Goal: Complete Application Form: Complete application form

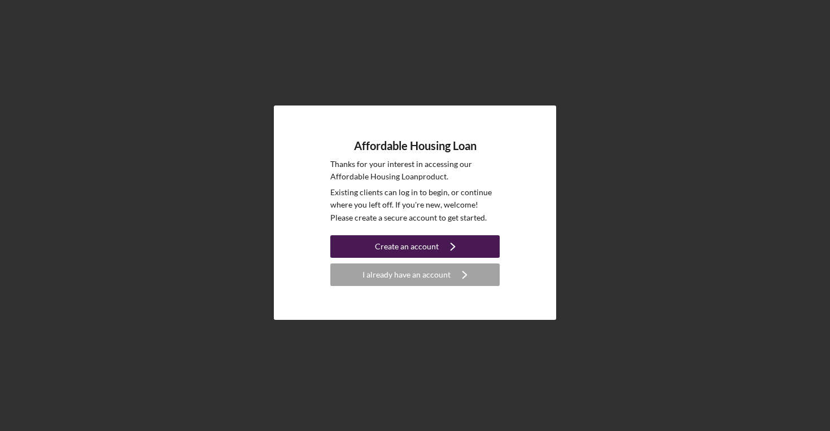
click at [426, 249] on div "Create an account" at bounding box center [407, 246] width 64 height 23
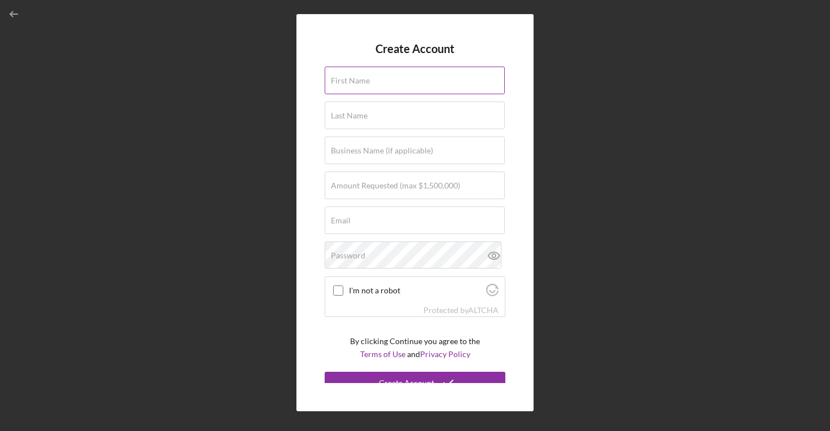
click at [368, 94] on div "First Name" at bounding box center [415, 81] width 181 height 28
click at [369, 85] on input "First Name" at bounding box center [415, 80] width 180 height 27
type input "[PERSON_NAME]"
type input "LPT Realty"
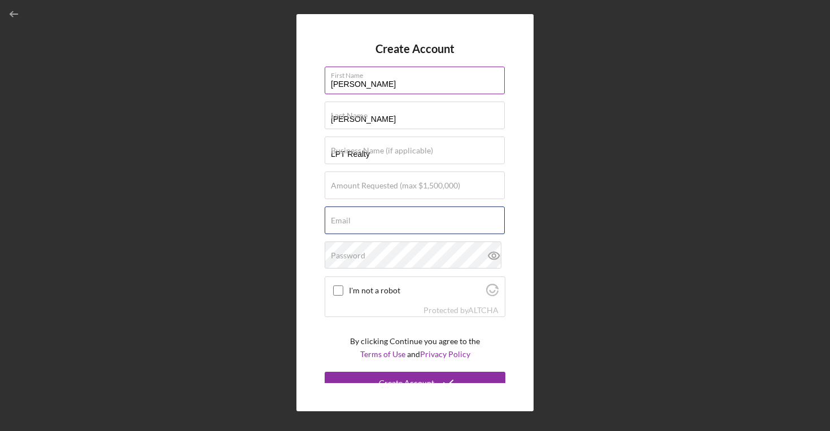
type input "[EMAIL_ADDRESS][DOMAIN_NAME]"
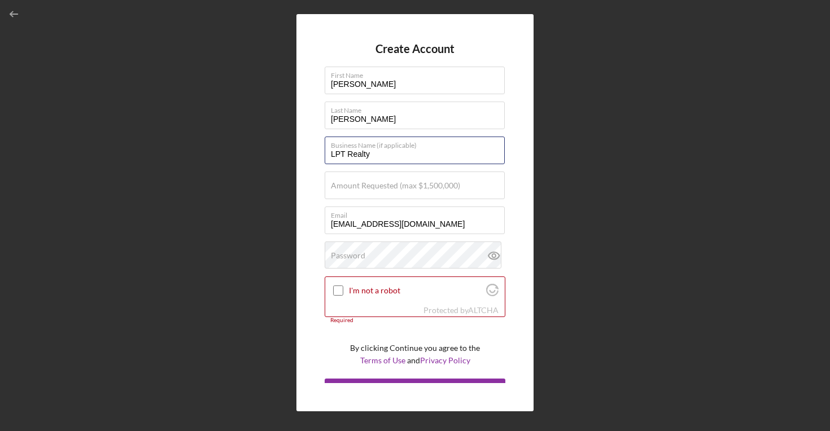
drag, startPoint x: 394, startPoint y: 157, endPoint x: 309, endPoint y: 155, distance: 84.7
click at [308, 156] on div "Create Account First Name [PERSON_NAME] Last Name [PERSON_NAME] Business Name (…" at bounding box center [414, 212] width 237 height 397
type input "CP Property Preservation Group LLC"
click at [370, 186] on label "Amount Requested (max $1,500,000)" at bounding box center [395, 185] width 129 height 9
click at [370, 186] on input "Amount Requested (max $1,500,000)" at bounding box center [415, 185] width 180 height 27
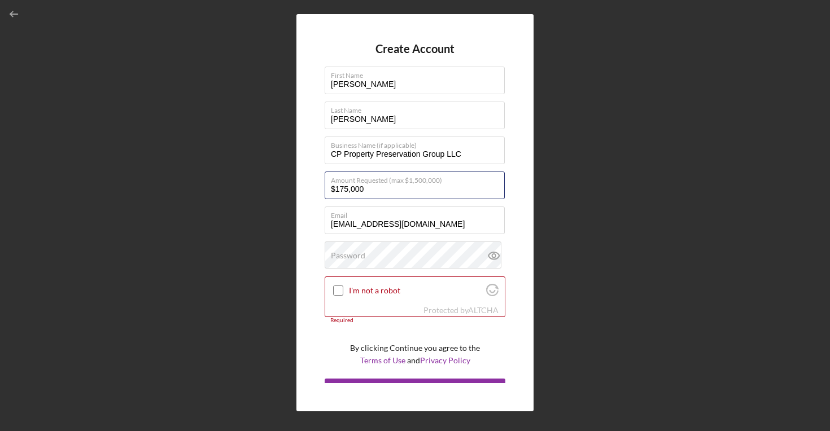
type input "$175,000"
click at [318, 237] on div "Create Account First Name [PERSON_NAME] Last Name [PERSON_NAME] Business Name (…" at bounding box center [414, 212] width 237 height 397
drag, startPoint x: 436, startPoint y: 225, endPoint x: 329, endPoint y: 224, distance: 107.3
click at [329, 224] on input "[EMAIL_ADDRESS][DOMAIN_NAME]" at bounding box center [415, 220] width 180 height 27
type input "[EMAIL_ADDRESS][DOMAIN_NAME]"
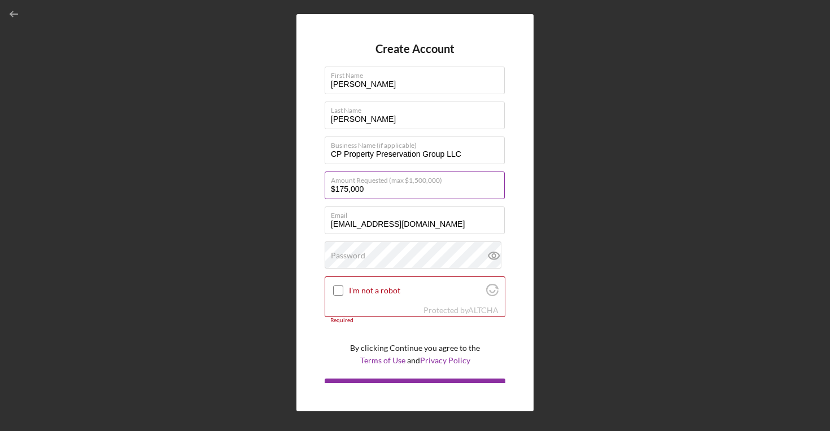
click at [423, 194] on input "$175,000" at bounding box center [415, 185] width 180 height 27
type input "$150,000"
click at [307, 232] on div "Create Account First Name [PERSON_NAME] Last Name [PERSON_NAME] Business Name (…" at bounding box center [414, 212] width 237 height 397
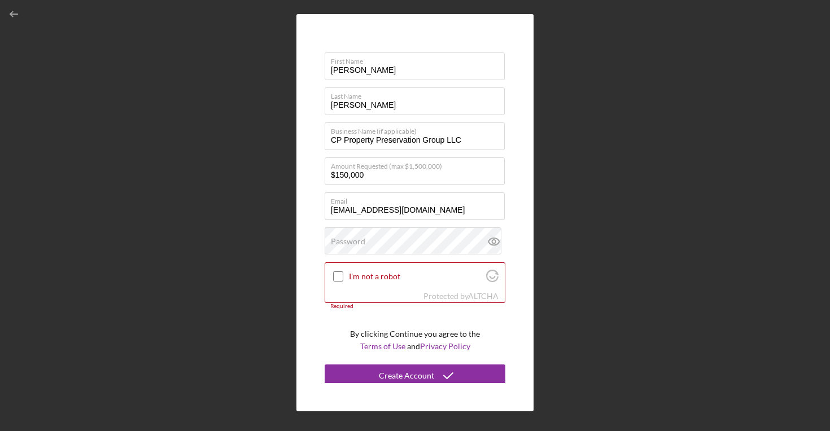
scroll to position [18, 0]
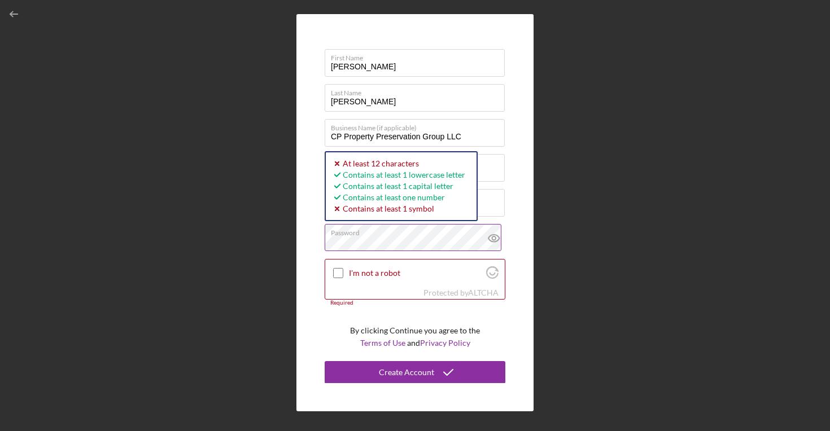
click at [325, 361] on button "Create Account" at bounding box center [415, 372] width 181 height 23
click at [287, 232] on div "Create Account First Name [PERSON_NAME] Last Name [PERSON_NAME] Business Name (…" at bounding box center [415, 213] width 819 height 426
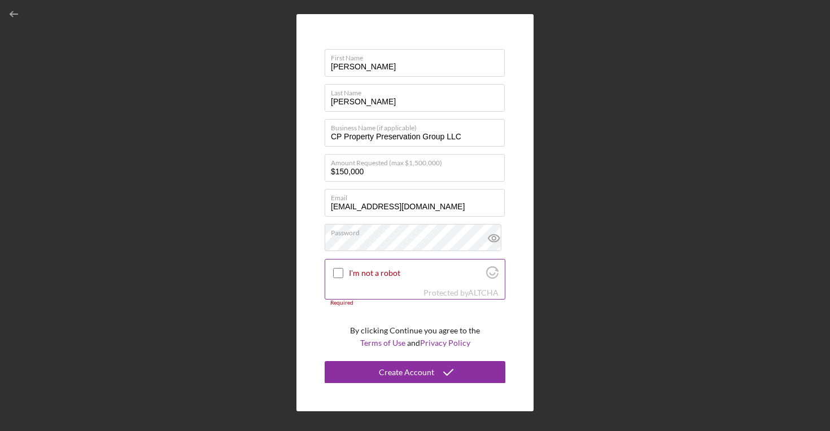
click at [350, 284] on div "I'm not a robot" at bounding box center [415, 273] width 180 height 27
click at [340, 274] on input "I'm not a robot" at bounding box center [338, 273] width 10 height 10
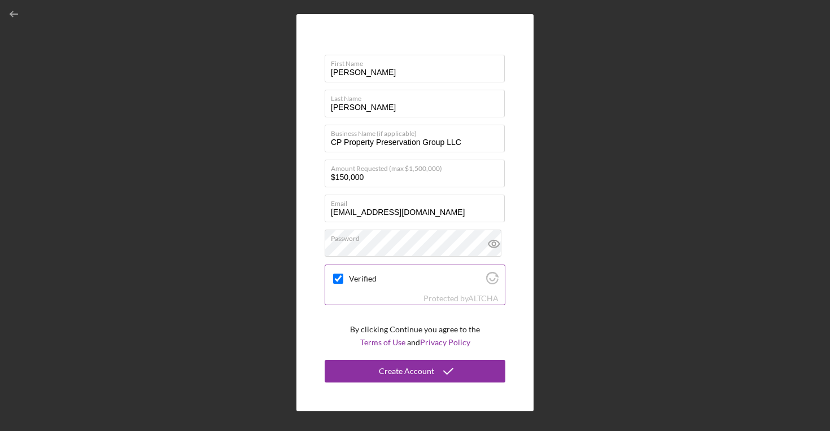
scroll to position [11, 0]
click at [492, 244] on icon at bounding box center [493, 244] width 3 height 3
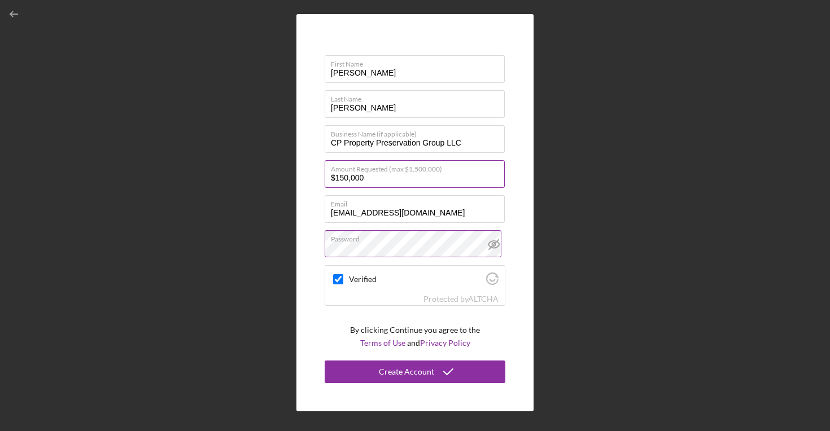
click at [447, 185] on input "$150,000" at bounding box center [415, 173] width 180 height 27
drag, startPoint x: 379, startPoint y: 180, endPoint x: 335, endPoint y: 178, distance: 44.1
click at [335, 178] on input "$150,000" at bounding box center [415, 173] width 180 height 27
click at [387, 180] on input "$150,000" at bounding box center [415, 173] width 180 height 27
click at [510, 212] on div "Create Account First Name [PERSON_NAME] Last Name [PERSON_NAME] Business Name (…" at bounding box center [414, 212] width 237 height 397
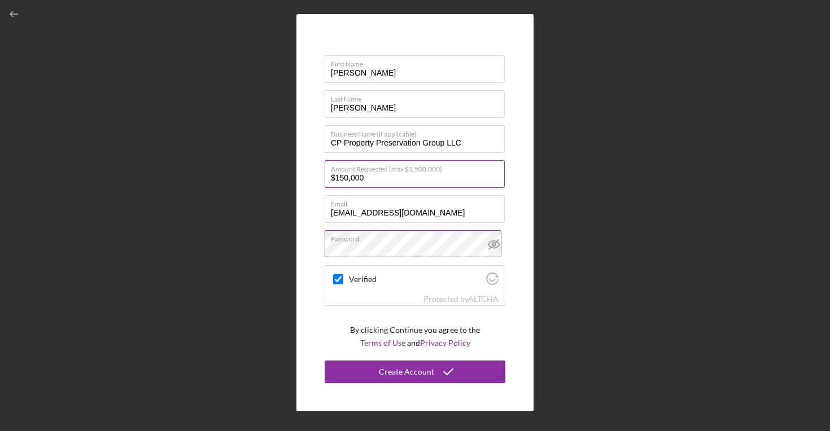
click at [444, 181] on input "$150,000" at bounding box center [415, 173] width 180 height 27
click at [510, 231] on div "Create Account First Name [PERSON_NAME] Last Name [PERSON_NAME] Business Name (…" at bounding box center [414, 212] width 237 height 397
click at [416, 181] on input "$150,000" at bounding box center [415, 173] width 180 height 27
checkbox input "true"
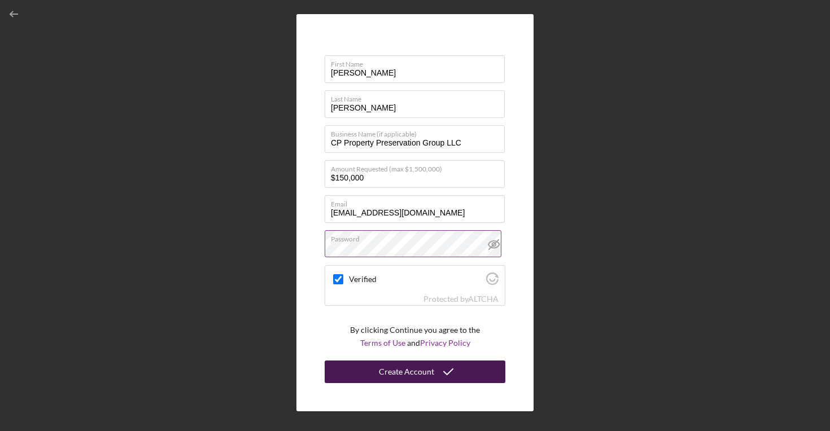
click at [424, 373] on div "Create Account" at bounding box center [406, 372] width 55 height 23
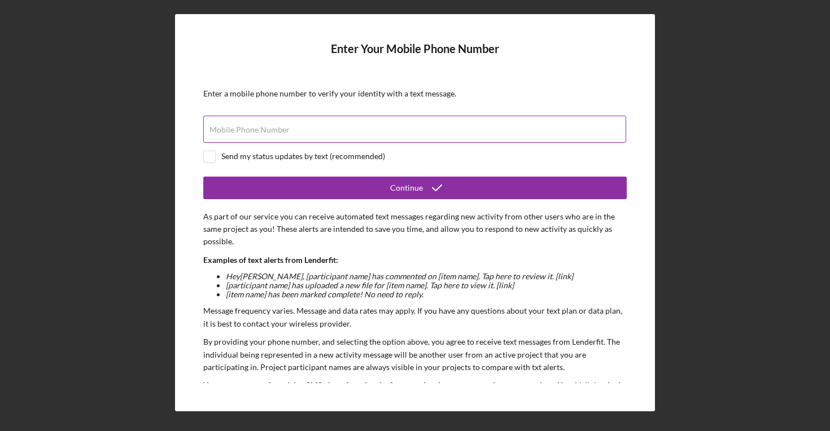
click at [301, 134] on input "Mobile Phone Number" at bounding box center [414, 129] width 423 height 27
type input "[PHONE_NUMBER]"
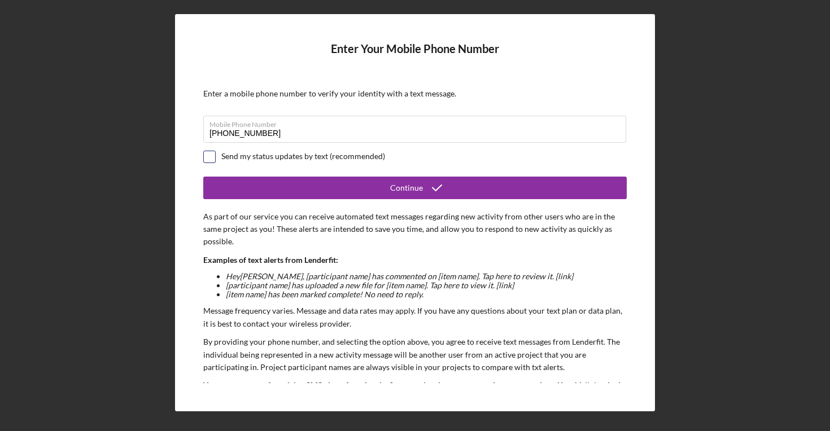
click at [212, 158] on input "checkbox" at bounding box center [209, 156] width 11 height 11
checkbox input "true"
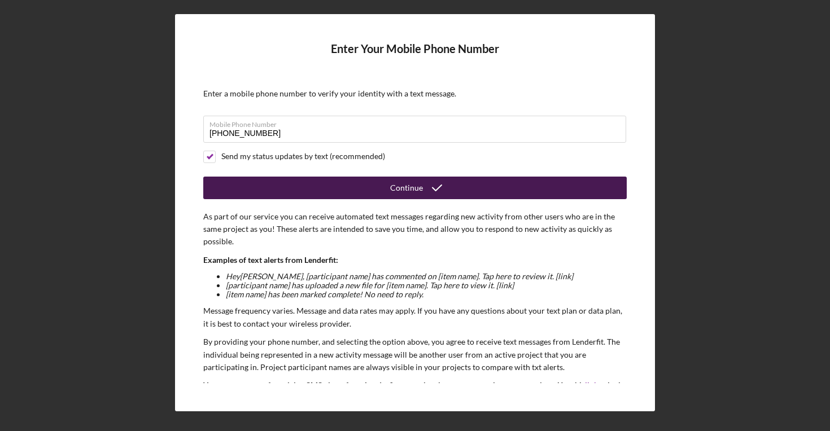
click at [335, 180] on button "Continue" at bounding box center [414, 188] width 423 height 23
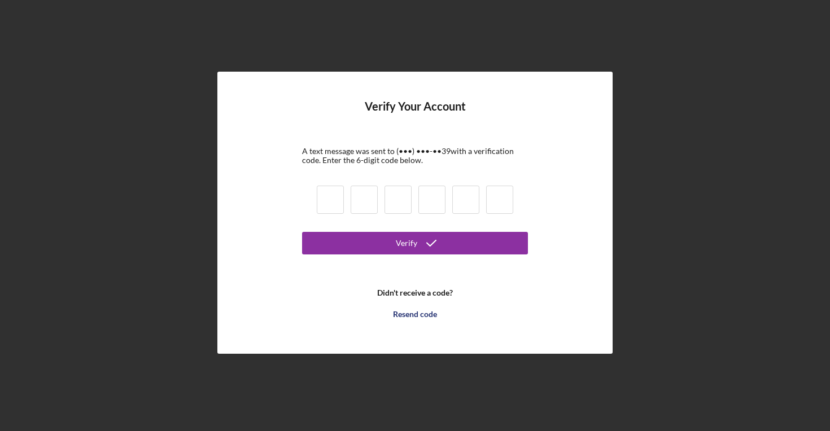
click at [333, 195] on input at bounding box center [330, 200] width 27 height 28
type input "6"
type input "7"
type input "4"
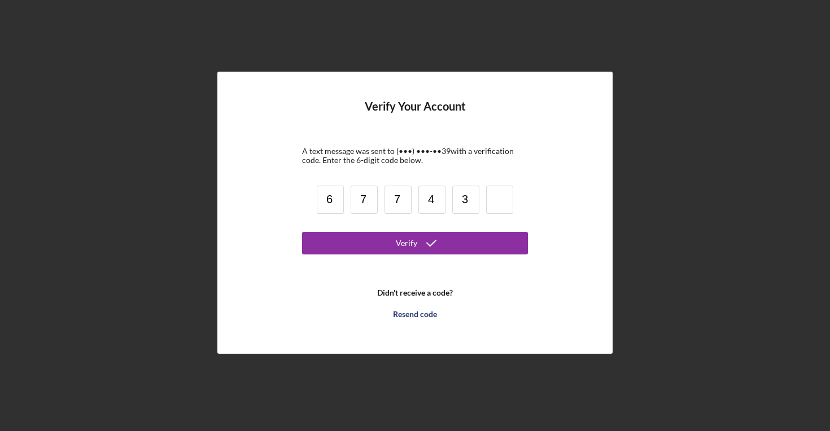
type input "3"
type input "5"
click at [383, 257] on form "Verify Your Account A text message was sent to (•••) •••-•• 39 with a verificat…" at bounding box center [415, 212] width 226 height 225
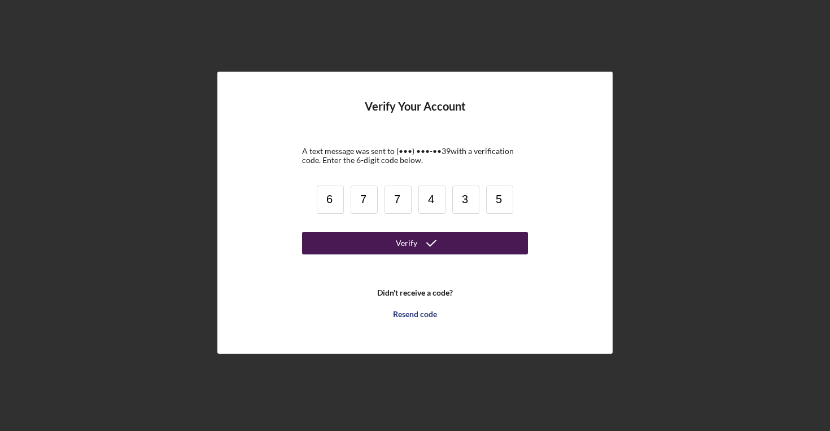
click at [393, 245] on button "Verify" at bounding box center [415, 243] width 226 height 23
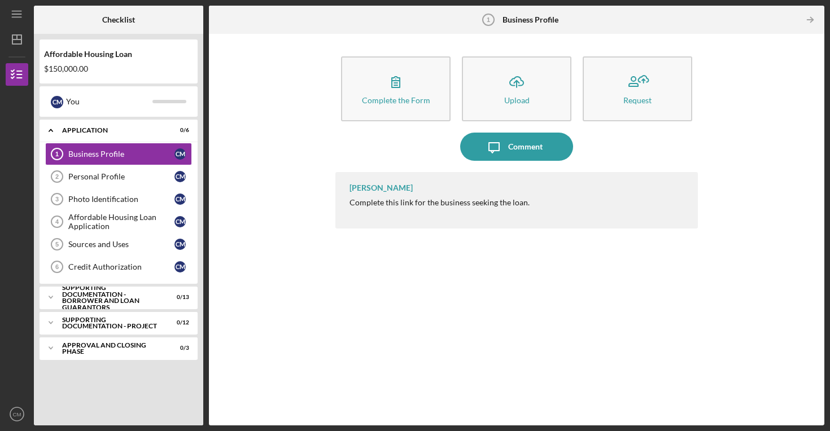
click at [414, 222] on div "[PERSON_NAME] Complete this link for the business seeking the loan." at bounding box center [516, 200] width 363 height 56
click at [119, 153] on div "Business Profile" at bounding box center [121, 154] width 106 height 9
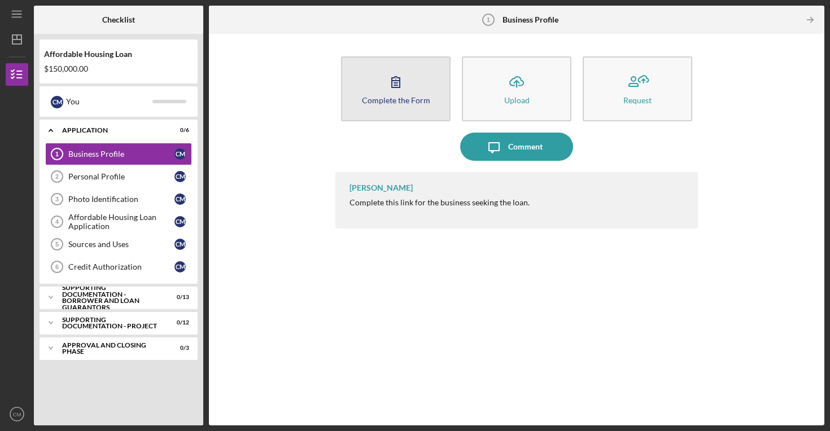
click at [402, 82] on icon "button" at bounding box center [396, 82] width 28 height 28
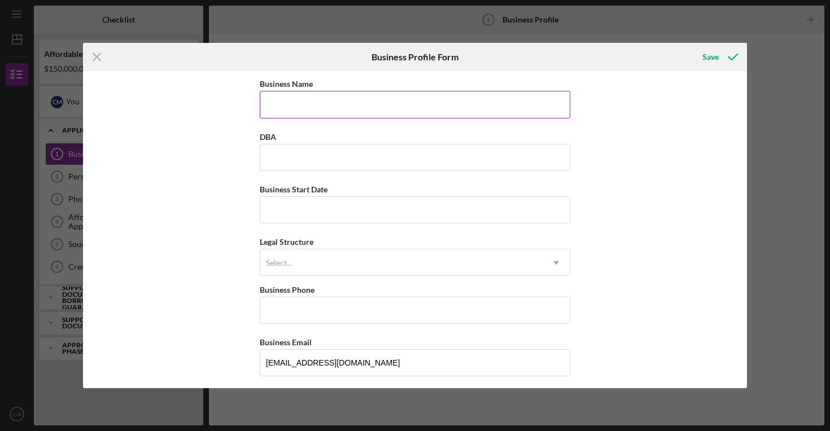
click at [409, 97] on input "Business Name" at bounding box center [415, 104] width 311 height 27
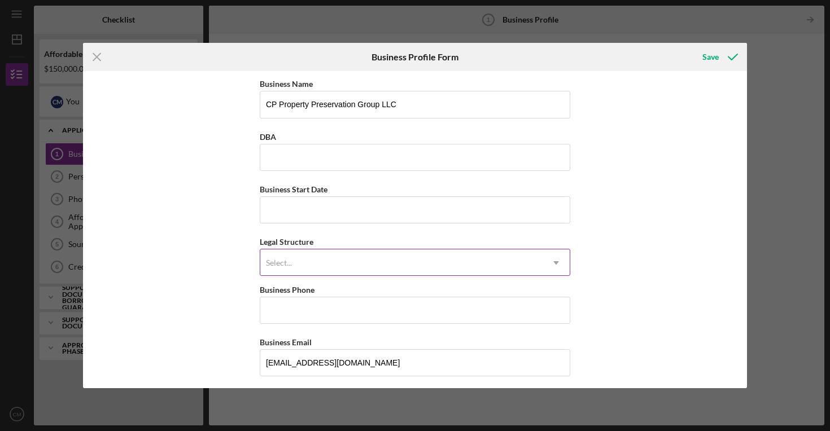
click at [390, 257] on div "Select..." at bounding box center [401, 263] width 282 height 26
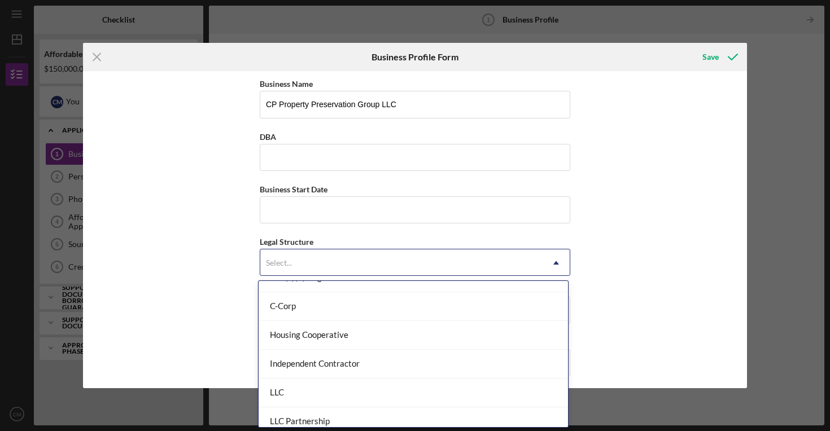
scroll to position [112, 0]
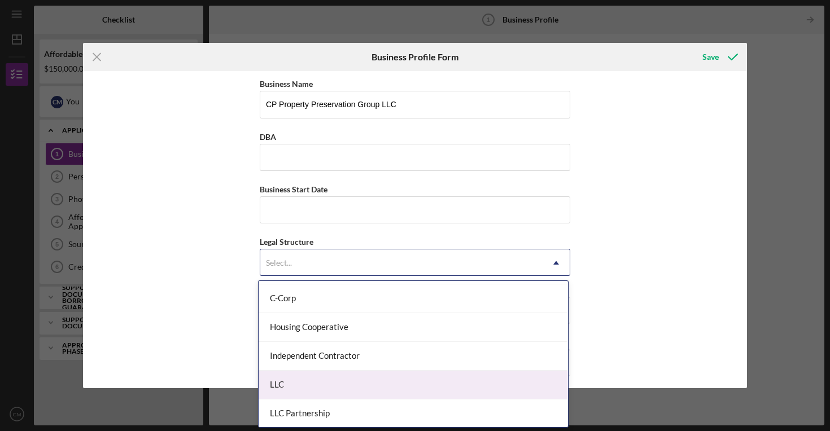
click at [398, 381] on div "LLC" at bounding box center [413, 385] width 309 height 29
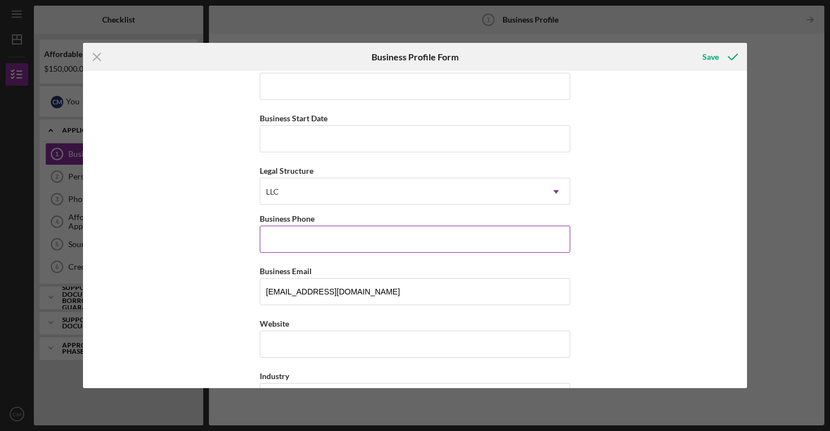
scroll to position [75, 0]
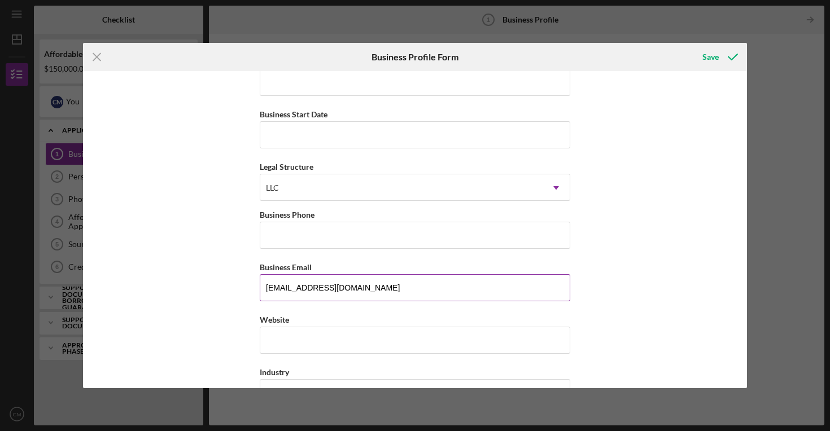
click at [394, 288] on input "[EMAIL_ADDRESS][DOMAIN_NAME]" at bounding box center [415, 287] width 311 height 27
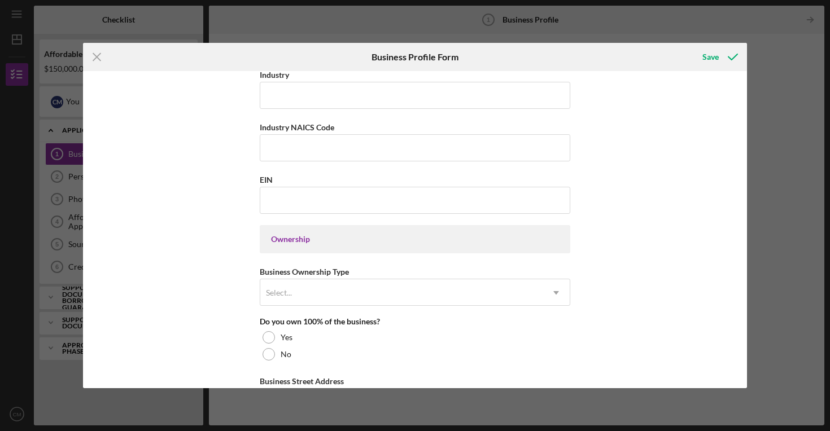
scroll to position [379, 0]
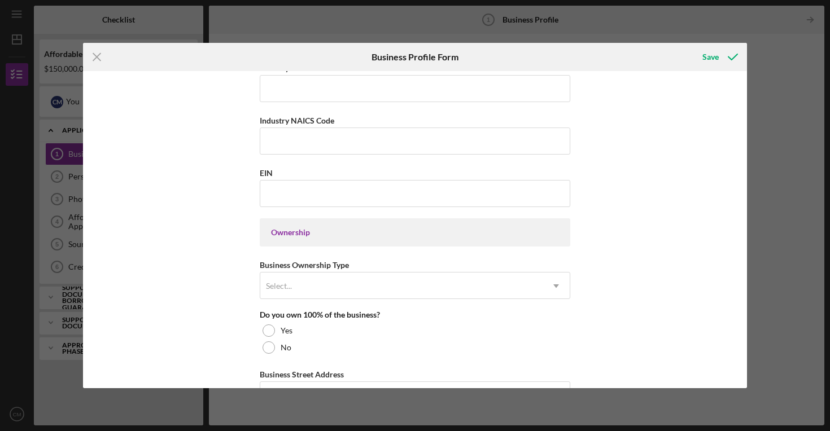
click at [394, 288] on div "Select..." at bounding box center [401, 286] width 282 height 26
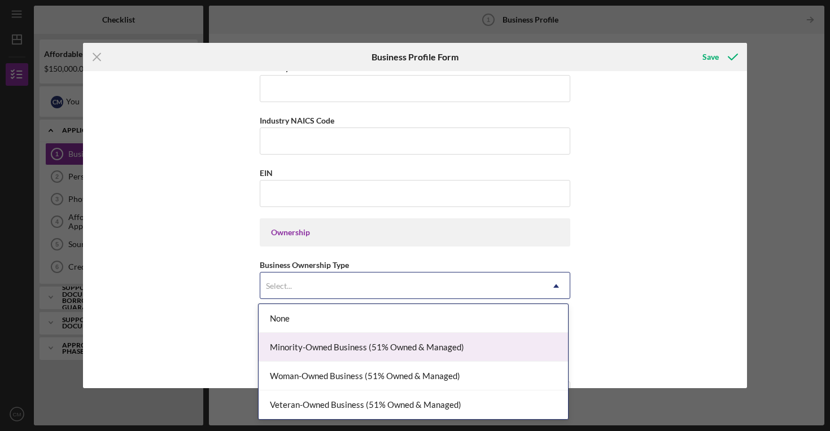
click at [417, 342] on div "Minority-Owned Business (51% Owned & Managed)" at bounding box center [413, 347] width 309 height 29
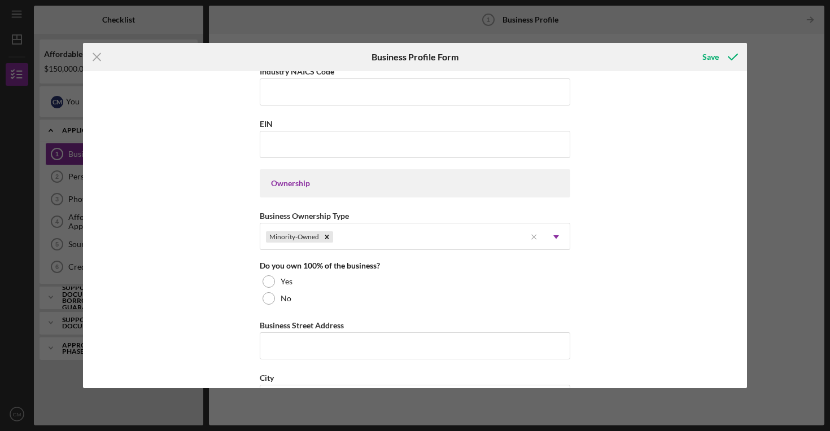
scroll to position [432, 0]
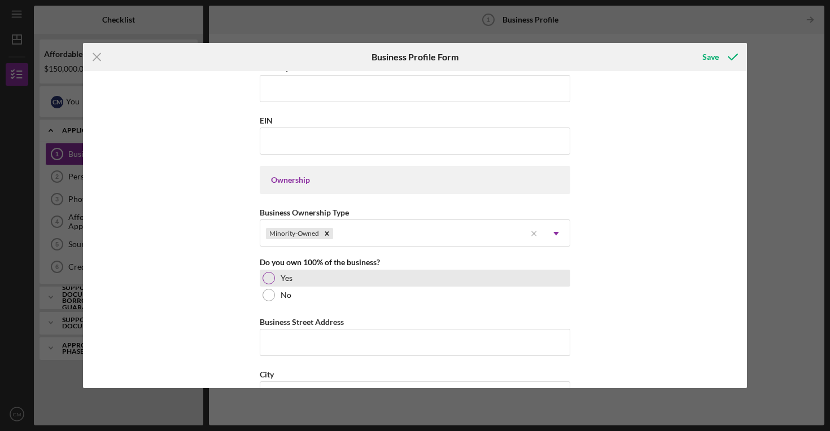
click at [264, 284] on div at bounding box center [269, 278] width 12 height 12
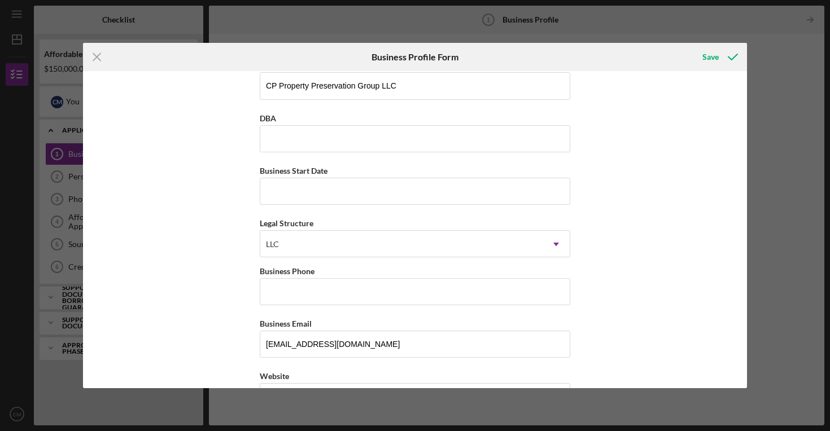
scroll to position [0, 0]
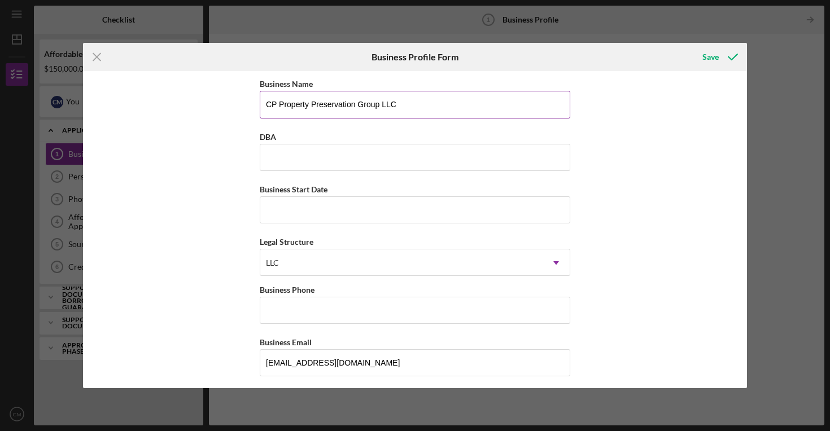
click at [429, 104] on input "CP Property Preservation Group LLC" at bounding box center [415, 104] width 311 height 27
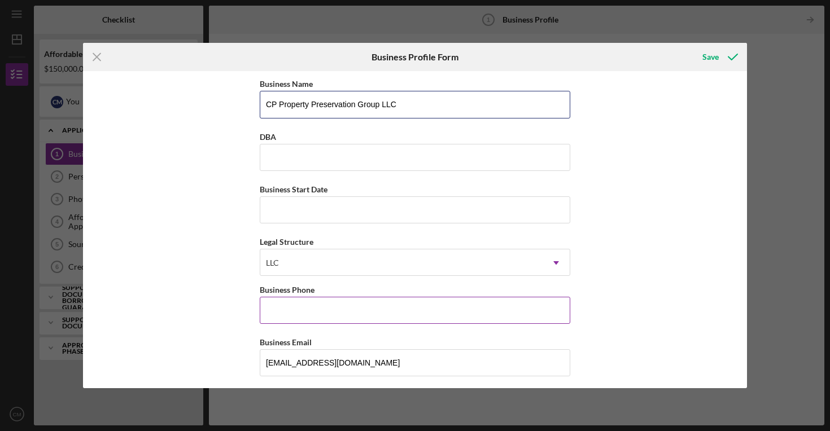
type input "CP Property Preservation Group LLC"
click at [386, 308] on input "Business Phone" at bounding box center [415, 310] width 311 height 27
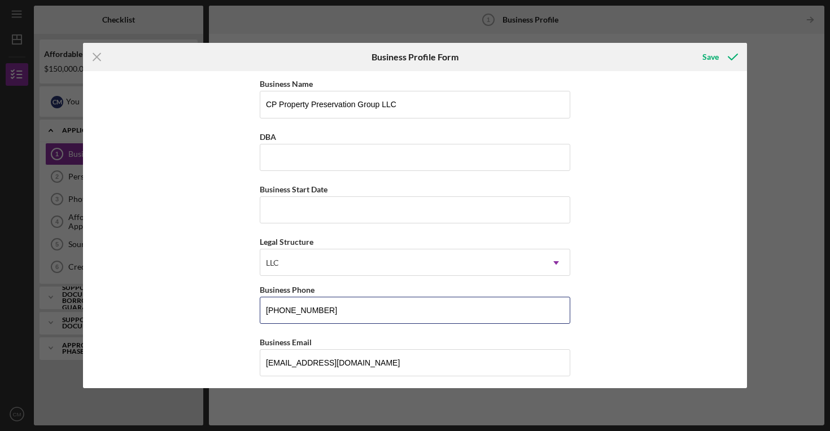
type input "[PHONE_NUMBER]"
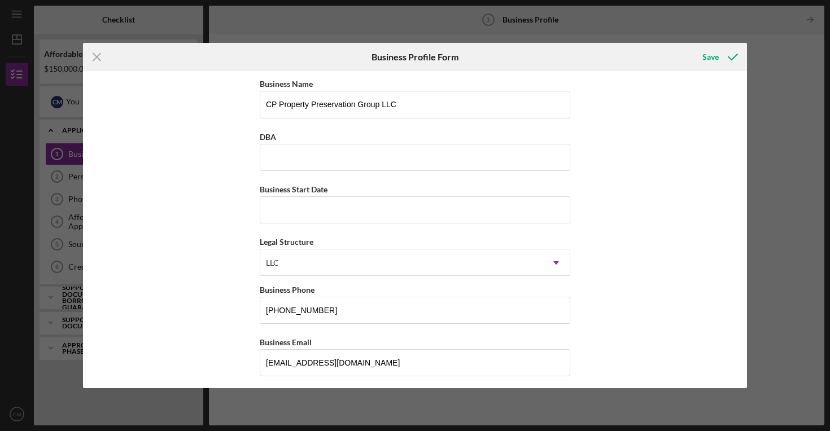
click at [589, 297] on div "Business Name CP Property Preservation Group LLC DBA Business Start Date Legal …" at bounding box center [415, 229] width 664 height 317
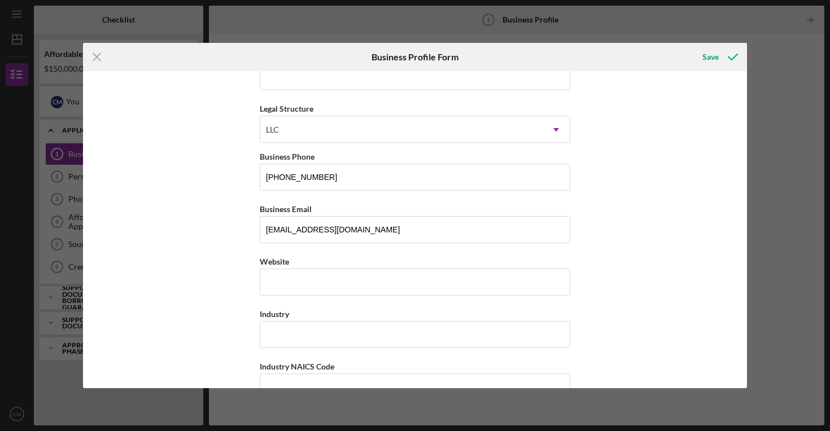
scroll to position [136, 0]
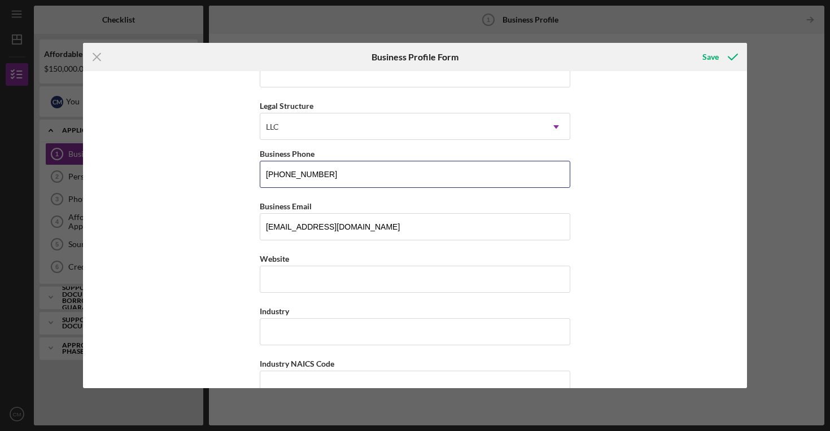
drag, startPoint x: 393, startPoint y: 173, endPoint x: 255, endPoint y: 172, distance: 138.4
click at [255, 172] on div "Business Name CP Property Preservation Group LLC DBA Business Start Date Legal …" at bounding box center [415, 229] width 664 height 317
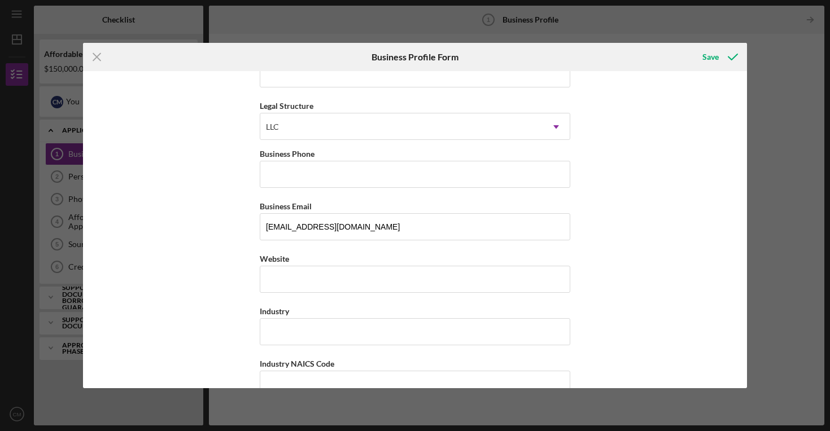
click at [604, 182] on div "Business Name CP Property Preservation Group LLC DBA Business Start Date Legal …" at bounding box center [415, 229] width 664 height 317
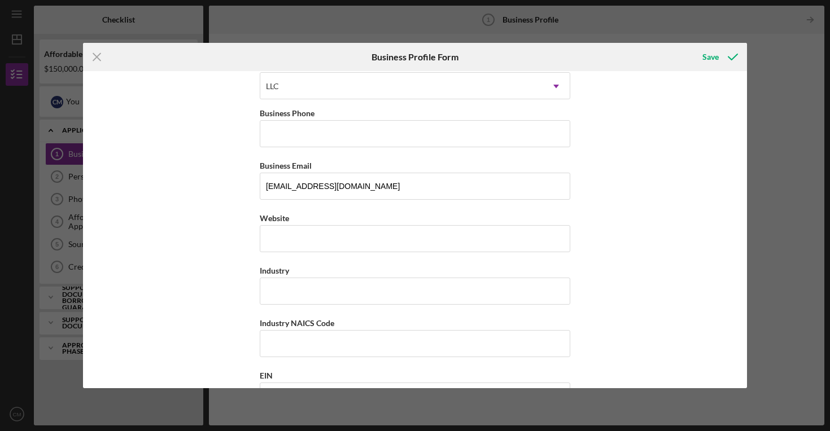
scroll to position [178, 0]
